Goal: Information Seeking & Learning: Learn about a topic

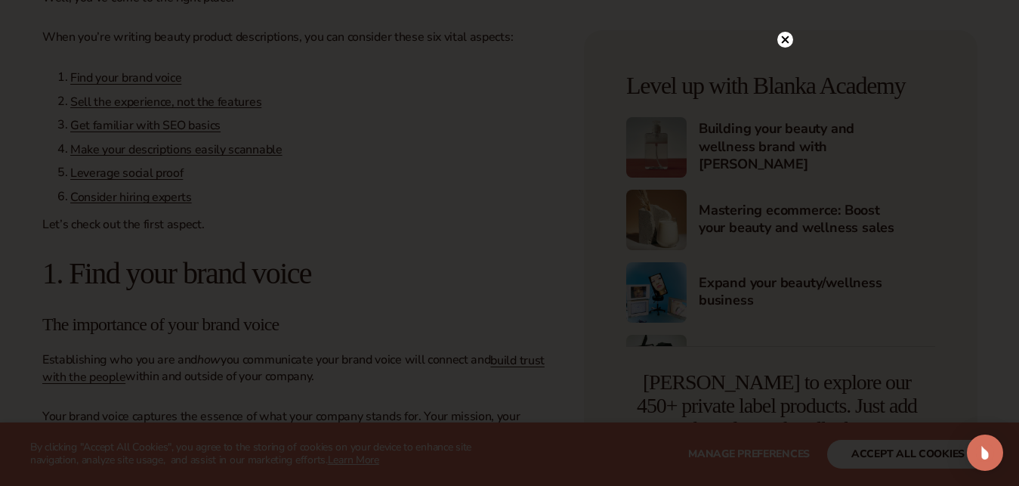
scroll to position [679, 0]
click at [785, 70] on icon at bounding box center [785, 71] width 8 height 8
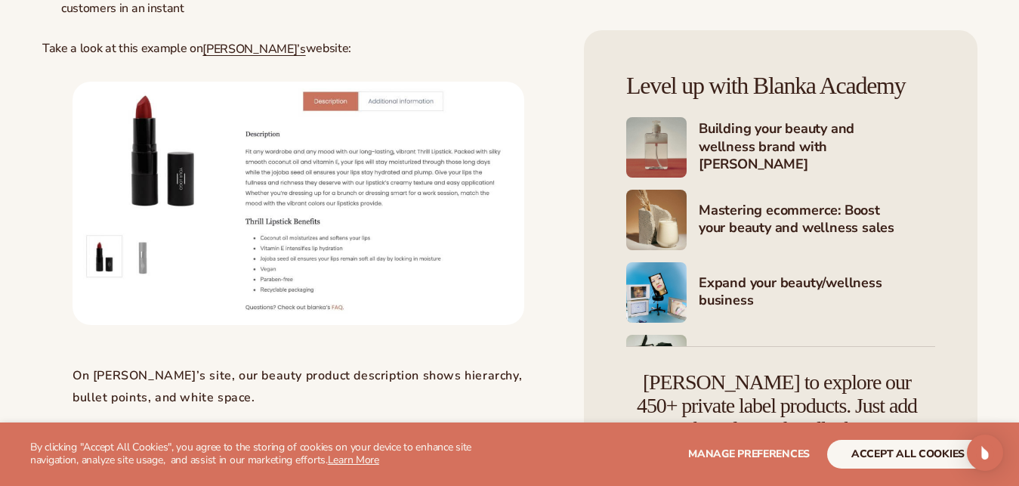
scroll to position [5377, 0]
click at [327, 177] on img at bounding box center [299, 200] width 452 height 243
click at [243, 206] on img at bounding box center [299, 200] width 452 height 243
click at [332, 255] on img at bounding box center [299, 200] width 452 height 243
